Goal: Answer question/provide support

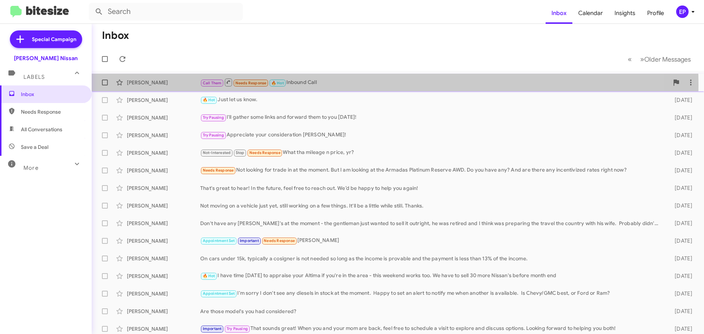
click at [309, 85] on div "Call Them Needs Response 🔥 Hot Inbound Call" at bounding box center [434, 82] width 469 height 9
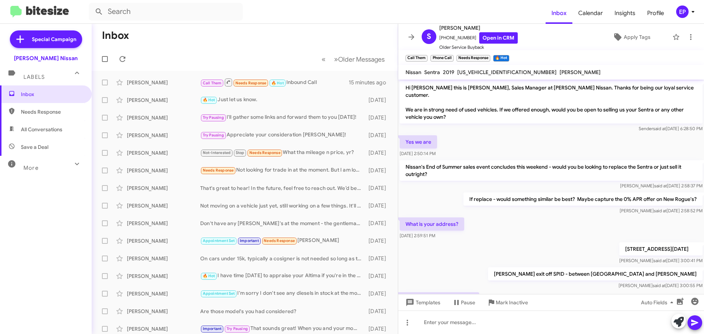
click at [517, 134] on div "Yes we are [DATE] 2:50:14 PM" at bounding box center [551, 146] width 306 height 25
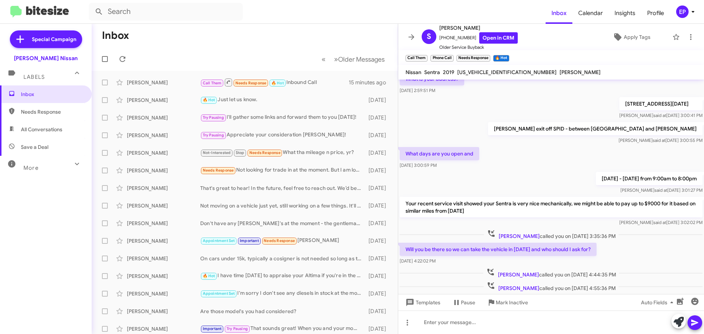
scroll to position [147, 0]
click at [1, 35] on mat-nav-list "Special Campaign [PERSON_NAME] Nissan Labels Inbox Needs Response All Conversat…" at bounding box center [46, 158] width 92 height 268
click at [518, 151] on div "What days are you open and [DATE] 3:00:59 PM" at bounding box center [551, 156] width 306 height 25
click at [585, 169] on div "[DATE] - [DATE] from 9:00am to 8:00pm [PERSON_NAME] at [DATE] 3:01:27 PM" at bounding box center [551, 181] width 306 height 25
click at [268, 47] on mat-toolbar-row "« Previous » Next Older Messages" at bounding box center [245, 58] width 306 height 23
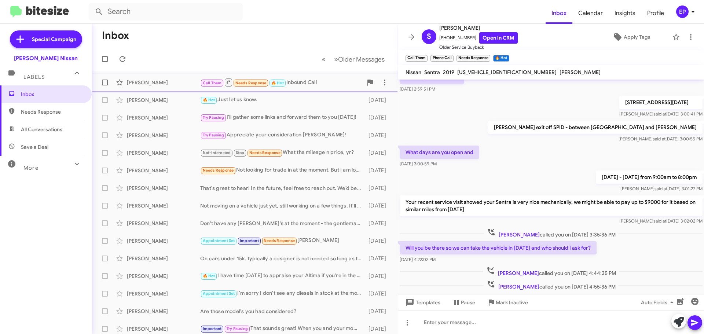
click at [182, 84] on div "[PERSON_NAME]" at bounding box center [163, 82] width 73 height 7
click at [692, 36] on span at bounding box center [691, 37] width 15 height 9
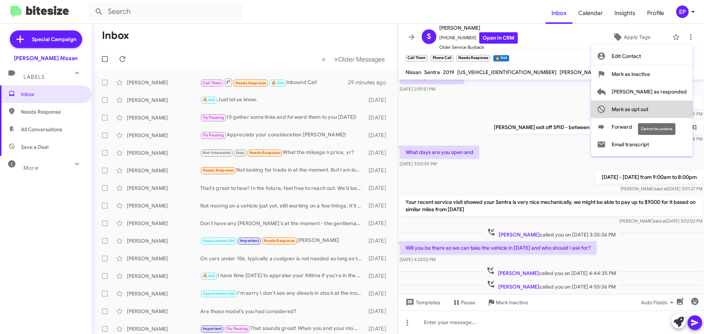
click at [648, 107] on span "Mark as opt out" at bounding box center [630, 109] width 37 height 18
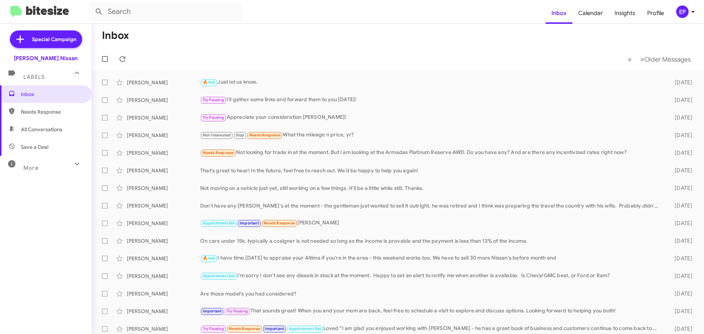
click at [37, 164] on div "More" at bounding box center [38, 165] width 65 height 14
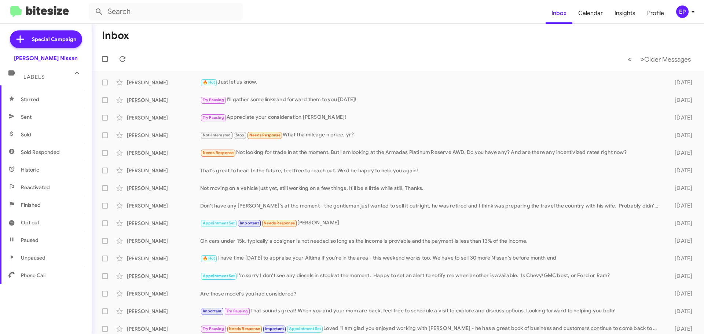
scroll to position [146, 0]
click at [43, 218] on span "Opt out" at bounding box center [46, 219] width 92 height 18
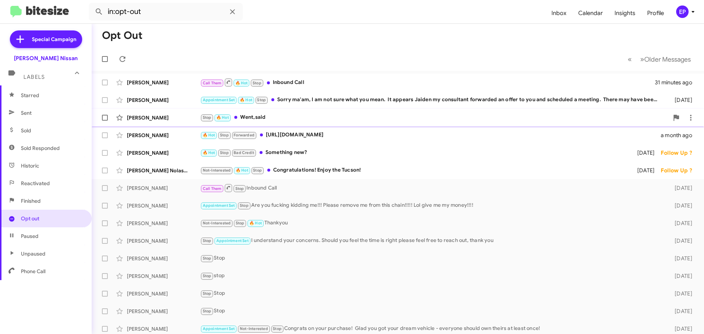
click at [288, 115] on div "Stop 🔥 Hot Went,said" at bounding box center [434, 117] width 469 height 8
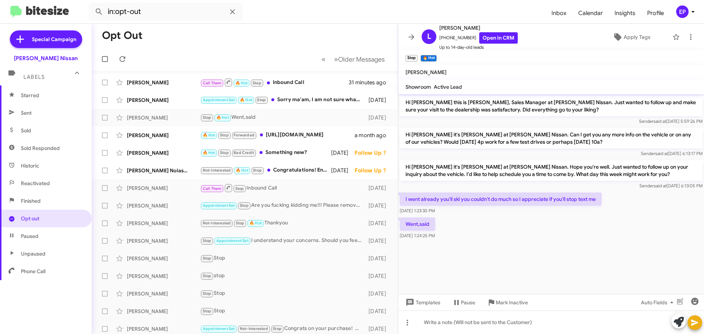
click at [526, 231] on div "Went,said [DATE] 1:24:25 PM" at bounding box center [551, 228] width 306 height 25
click at [529, 232] on div "Went,said [DATE] 1:24:25 PM" at bounding box center [551, 228] width 306 height 25
click at [501, 40] on link "Open in CRM" at bounding box center [498, 37] width 39 height 11
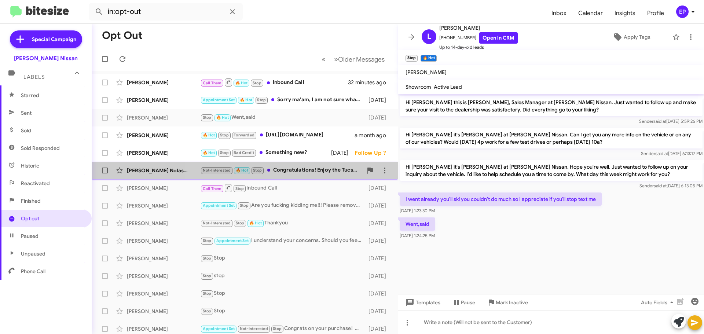
click at [305, 174] on div "Not-Interested 🔥 Hot Stop Congratulations! Enjoy the Tucson!" at bounding box center [281, 170] width 162 height 8
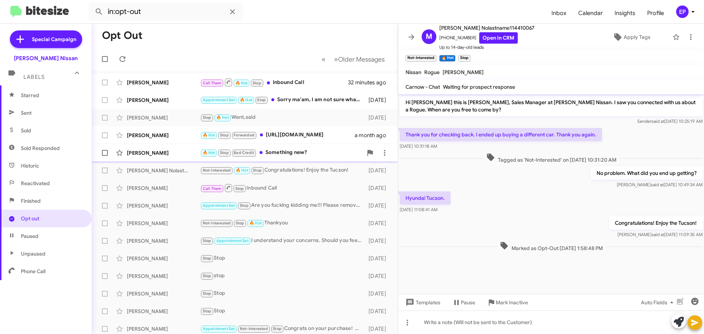
click at [286, 153] on div "🔥 Hot Stop Bad Credit Something new?" at bounding box center [281, 153] width 162 height 8
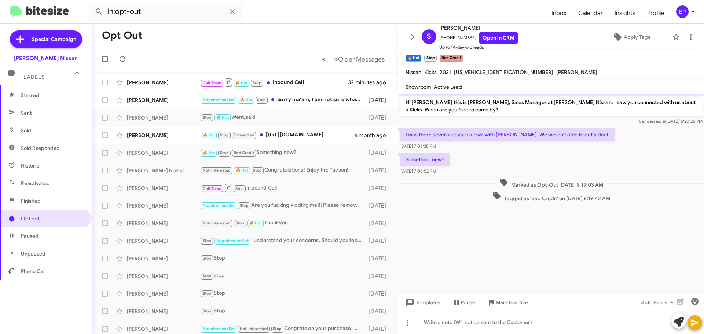
click at [490, 163] on div "Something new? [DATE] 7:06:52 PM" at bounding box center [551, 163] width 306 height 25
click at [295, 143] on span "[PERSON_NAME] 🔥 Hot Stop Forwarded [URL][DOMAIN_NAME] a month ago" at bounding box center [245, 136] width 306 height 18
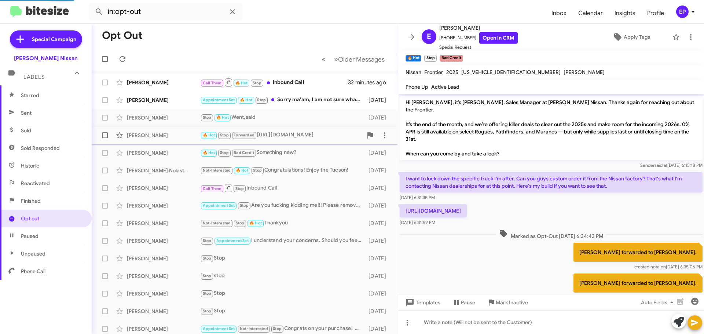
scroll to position [12, 0]
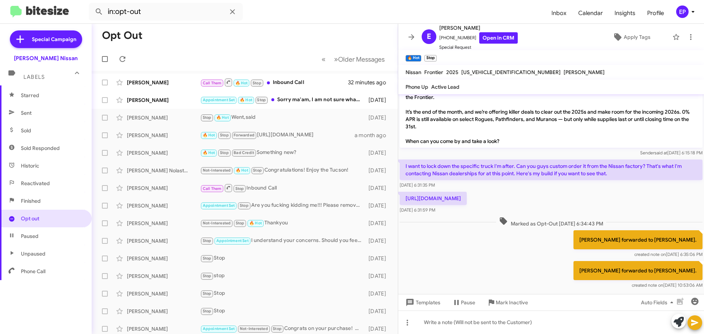
click at [477, 260] on div "[PERSON_NAME] forwarded to [PERSON_NAME]. created note on [DATE] 10:53:06 AM" at bounding box center [551, 275] width 306 height 31
click at [494, 41] on link "Open in CRM" at bounding box center [498, 37] width 39 height 11
drag, startPoint x: 604, startPoint y: 192, endPoint x: 417, endPoint y: 190, distance: 186.7
click at [416, 190] on body "in:opt-out Inbox Calendar Insights Profile EP Special Campaign [PERSON_NAME] Ni…" at bounding box center [352, 167] width 704 height 334
click at [467, 192] on p "[URL][DOMAIN_NAME]" at bounding box center [433, 198] width 67 height 13
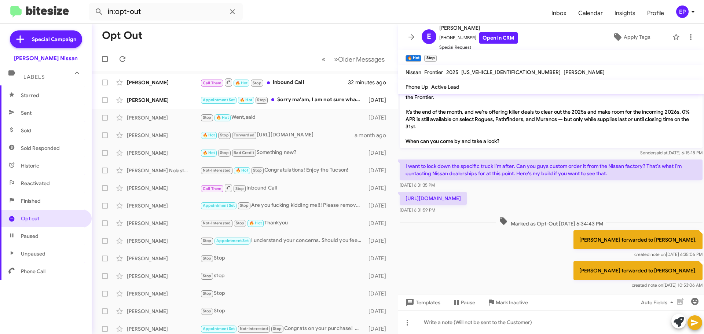
drag, startPoint x: 602, startPoint y: 190, endPoint x: 405, endPoint y: 192, distance: 196.2
click at [405, 192] on p "[URL][DOMAIN_NAME]" at bounding box center [433, 198] width 67 height 13
copy p "[URL][DOMAIN_NAME]"
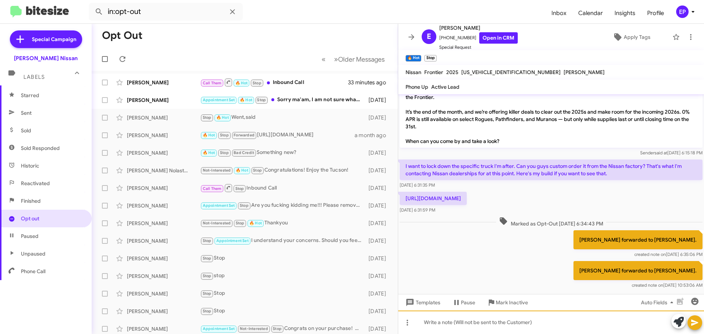
click at [479, 321] on div at bounding box center [551, 322] width 306 height 23
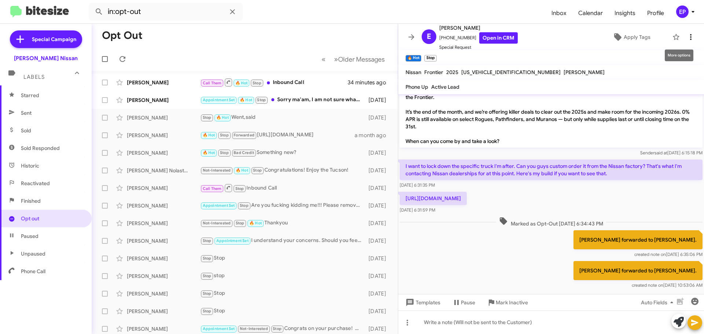
click at [687, 40] on icon at bounding box center [691, 37] width 9 height 9
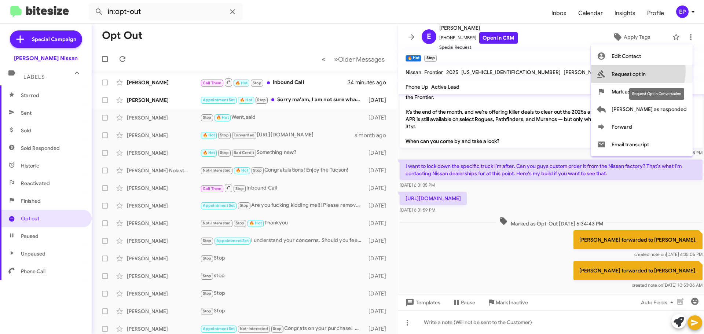
click at [646, 72] on span "Request opt in" at bounding box center [629, 74] width 34 height 18
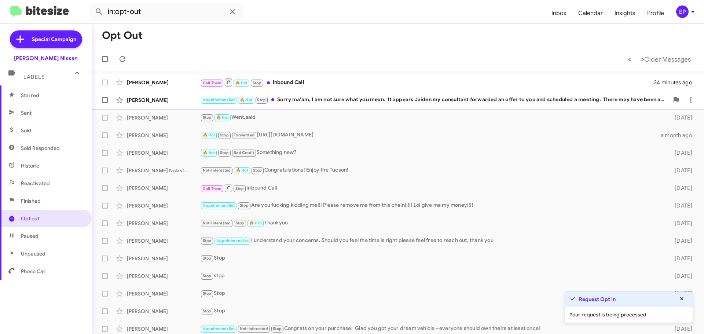
click at [359, 106] on div "[PERSON_NAME] Appointment Set 🔥 Hot Stop Sorry ma'am, I am not sure what you me…" at bounding box center [398, 100] width 601 height 15
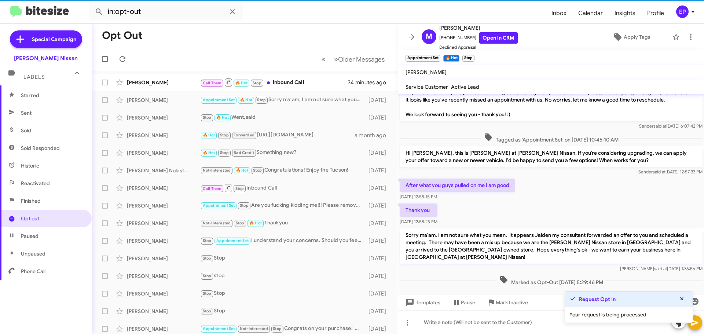
scroll to position [16, 0]
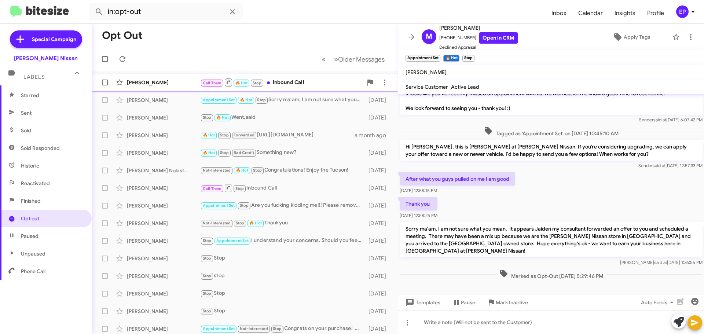
click at [290, 83] on div "Call Them 🔥 Hot Stop Inbound Call" at bounding box center [281, 82] width 162 height 9
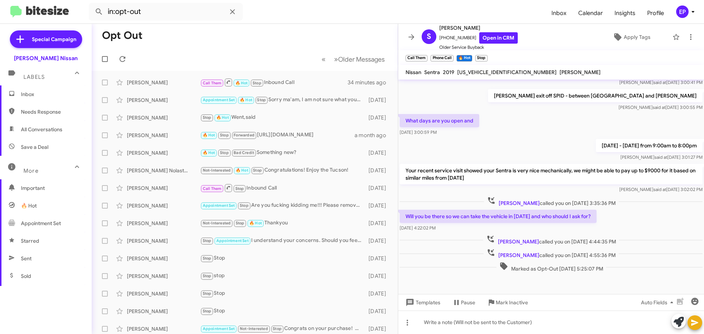
click at [33, 132] on span "All Conversations" at bounding box center [41, 129] width 41 height 7
type input "in:all-conversations"
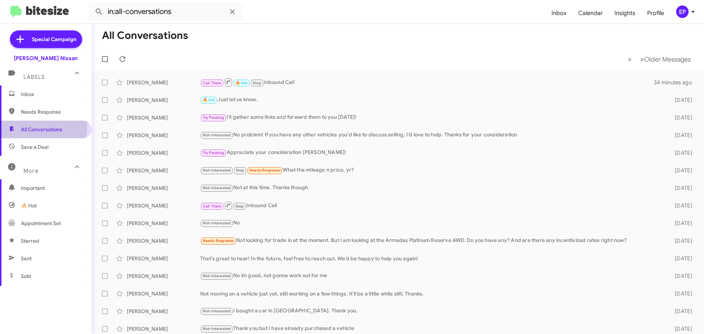
click at [32, 127] on span "All Conversations" at bounding box center [41, 129] width 41 height 7
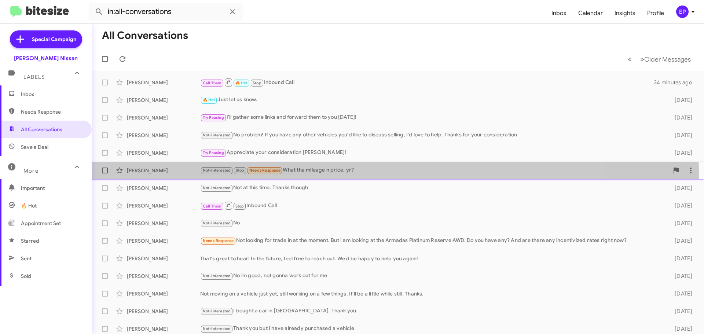
click at [279, 175] on div "[PERSON_NAME] Not-Interested Stop Needs Response What tha mileage n price, yr? …" at bounding box center [398, 170] width 601 height 15
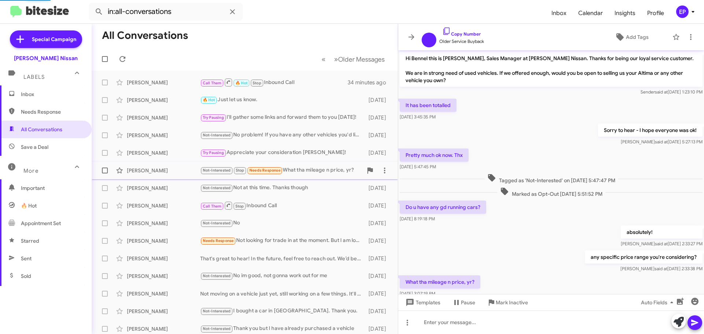
scroll to position [23, 0]
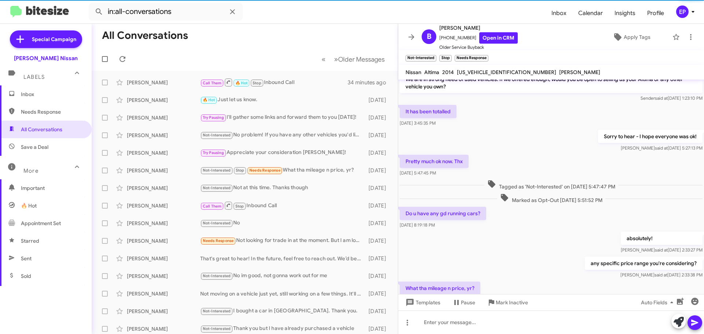
click at [549, 265] on div "any specific price range you're considering? [PERSON_NAME] at [DATE] 2:33:38 PM" at bounding box center [551, 267] width 306 height 25
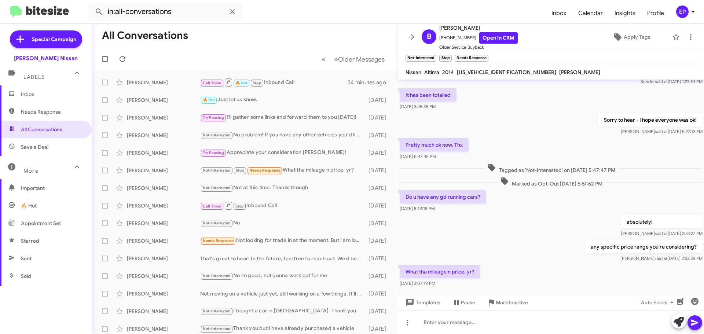
scroll to position [52, 0]
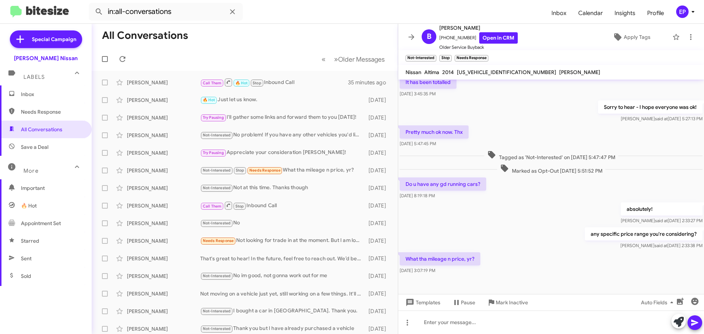
click at [214, 61] on mat-toolbar-row "« Previous » Next Older Messages" at bounding box center [245, 58] width 306 height 23
